Goal: Task Accomplishment & Management: Use online tool/utility

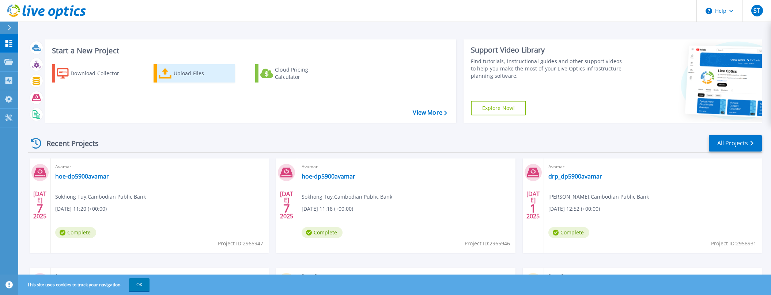
click at [190, 71] on div "Upload Files" at bounding box center [203, 73] width 58 height 15
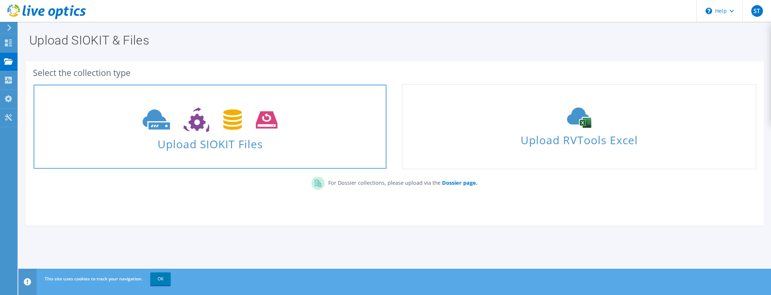
click at [207, 144] on span "Upload SIOKIT Files" at bounding box center [210, 142] width 353 height 16
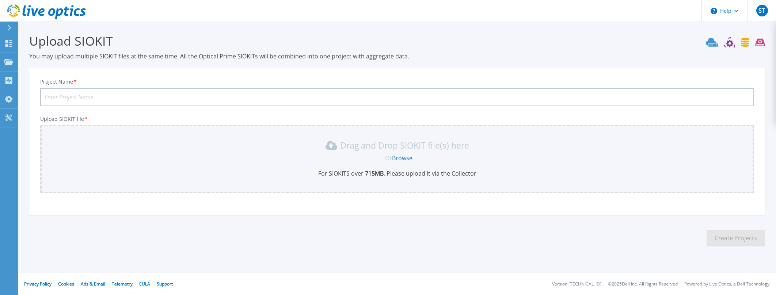
click at [401, 156] on link "Browse" at bounding box center [402, 158] width 20 height 8
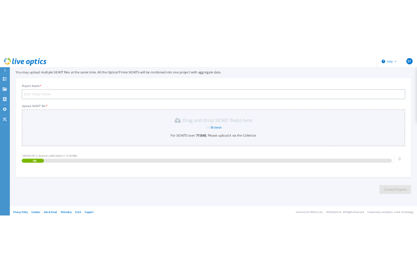
scroll to position [31, 0]
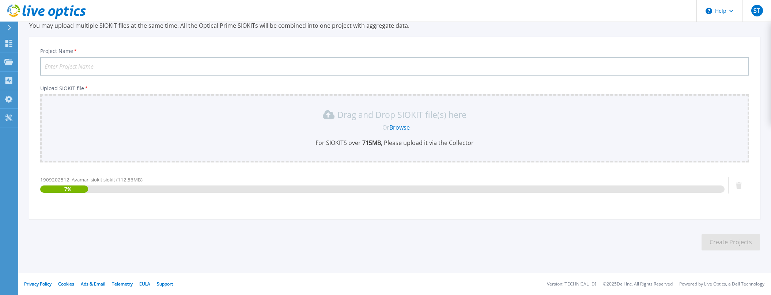
click at [94, 65] on input "Project Name *" at bounding box center [394, 66] width 709 height 18
click at [94, 67] on input "Project Name *" at bounding box center [394, 66] width 709 height 18
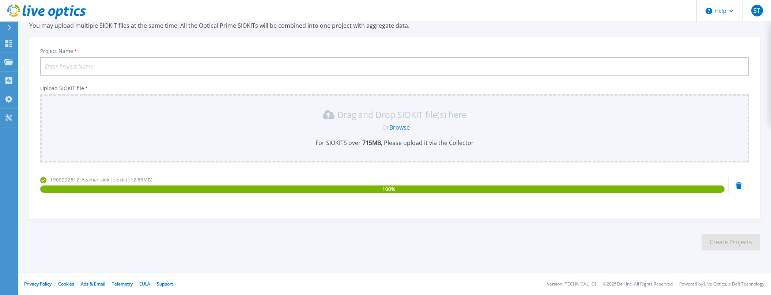
click at [75, 64] on input "Project Name *" at bounding box center [394, 66] width 709 height 18
click at [79, 68] on input "Project Name *" at bounding box center [394, 66] width 709 height 18
type input "D"
